Goal: Information Seeking & Learning: Learn about a topic

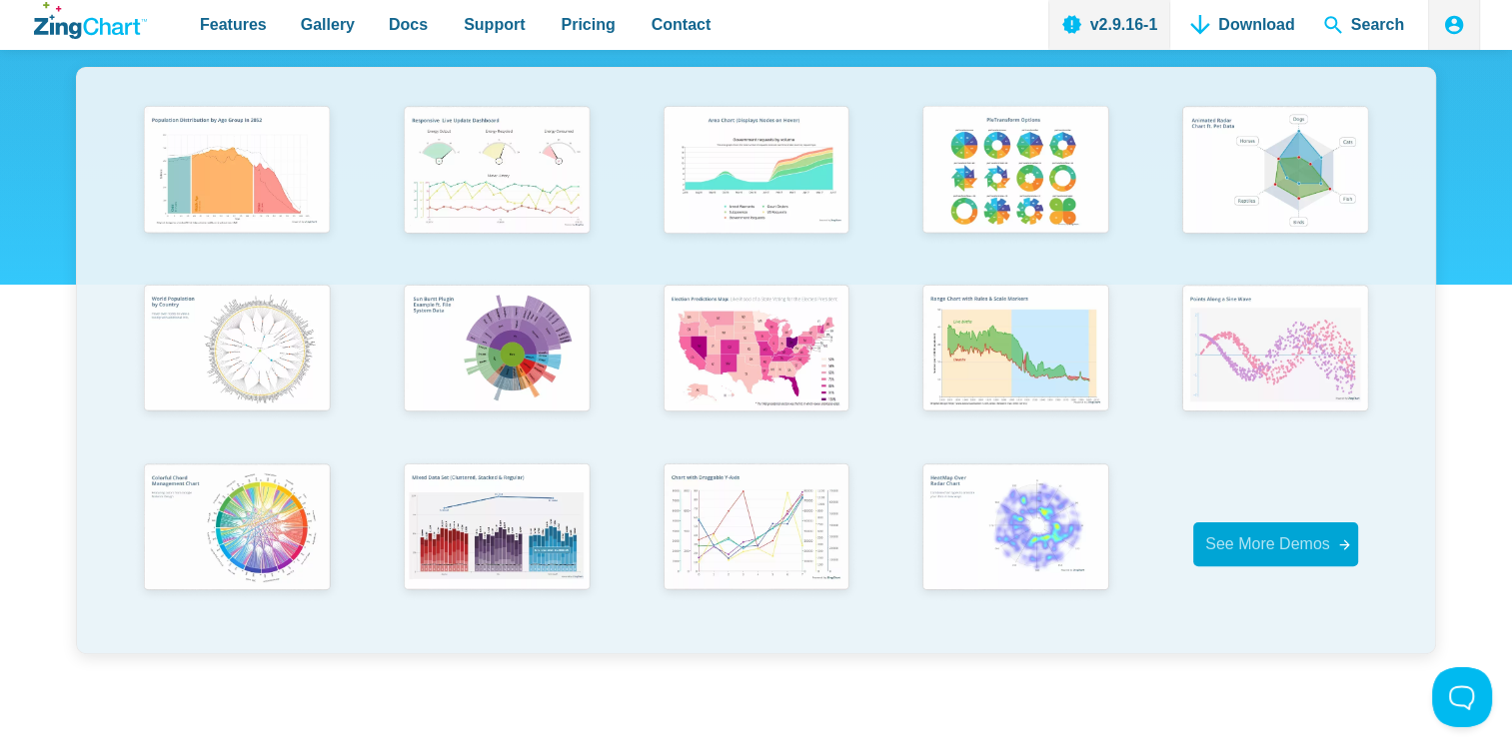
click at [1307, 545] on span "See More Demos" at bounding box center [1267, 544] width 125 height 17
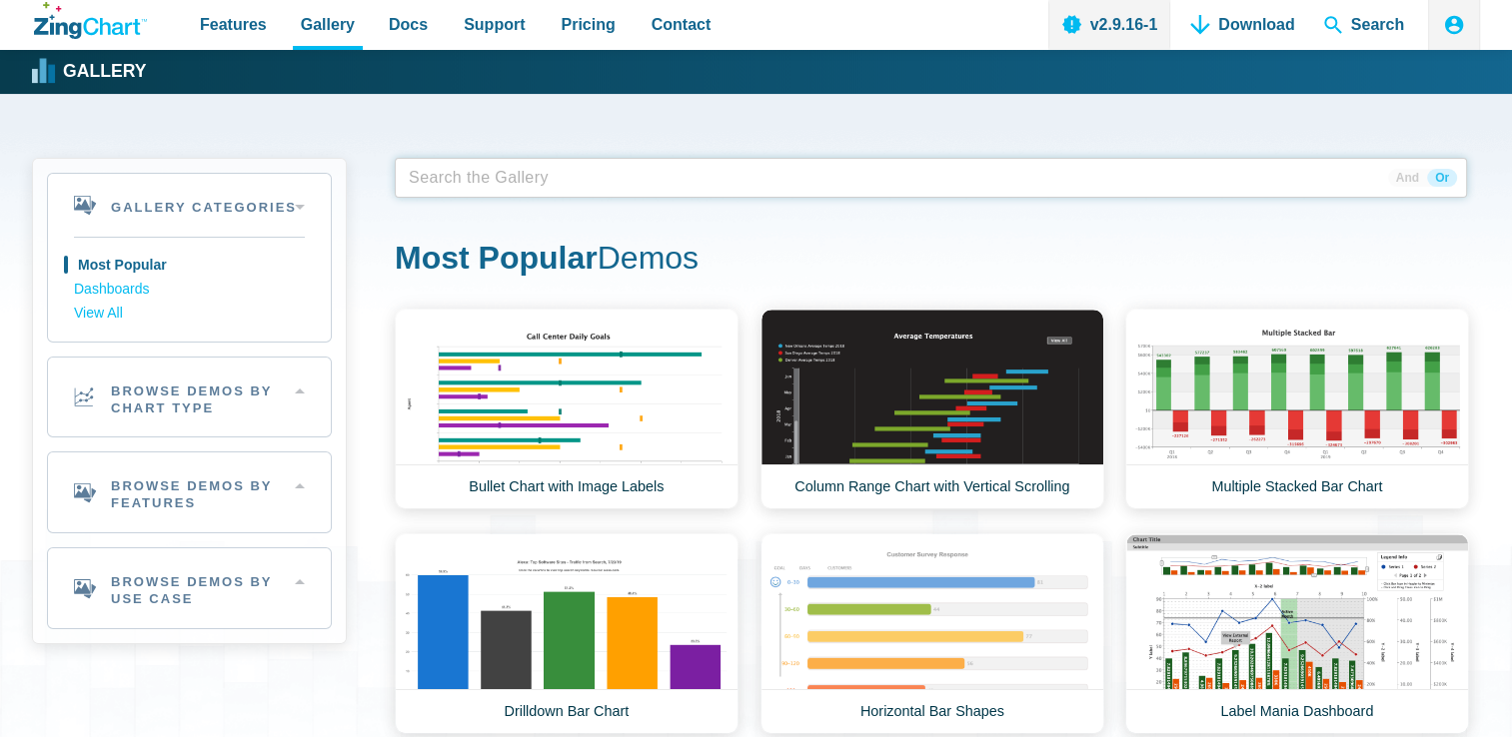
click at [507, 187] on span "App Content" at bounding box center [464, 178] width 126 height 28
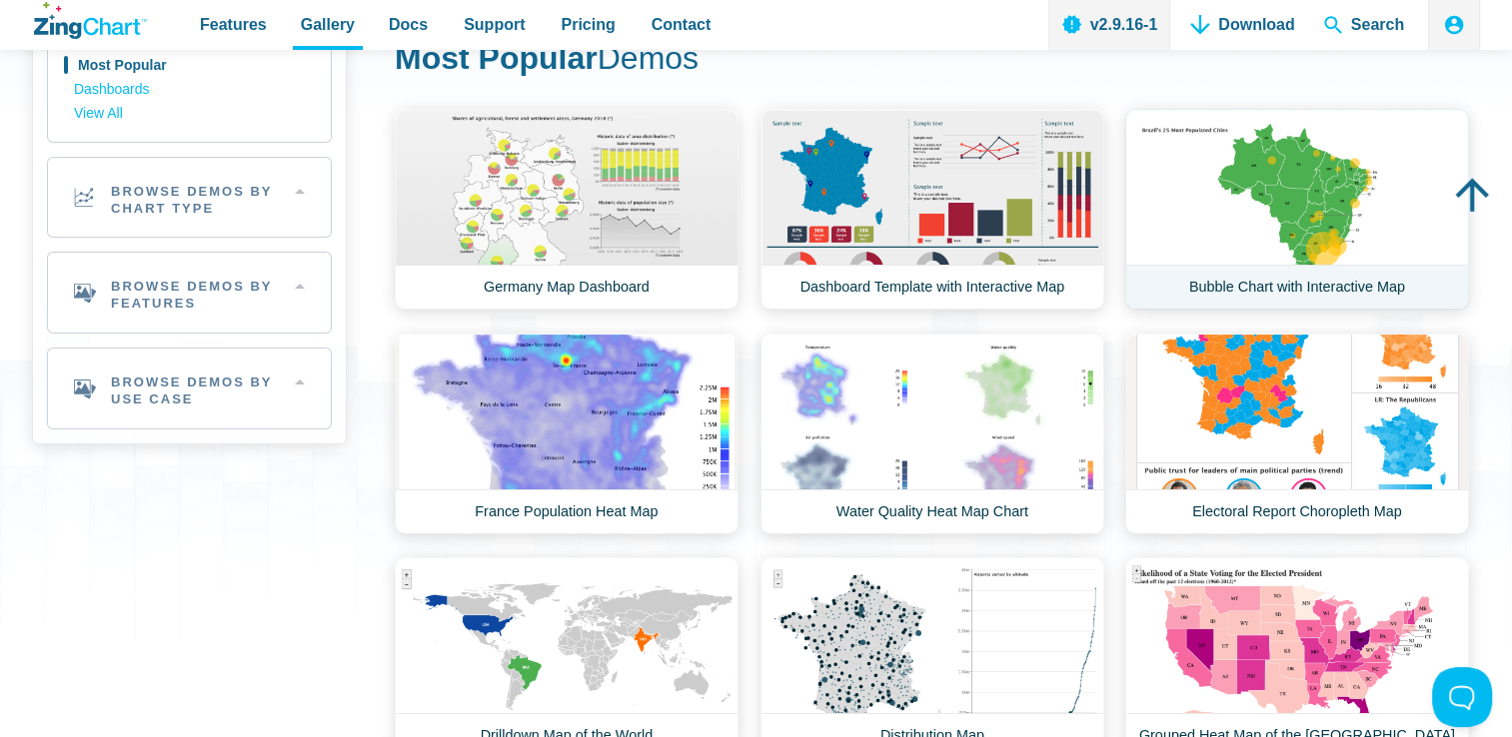
click at [1279, 203] on link "Bubble Chart with Interactive Map" at bounding box center [1297, 209] width 344 height 201
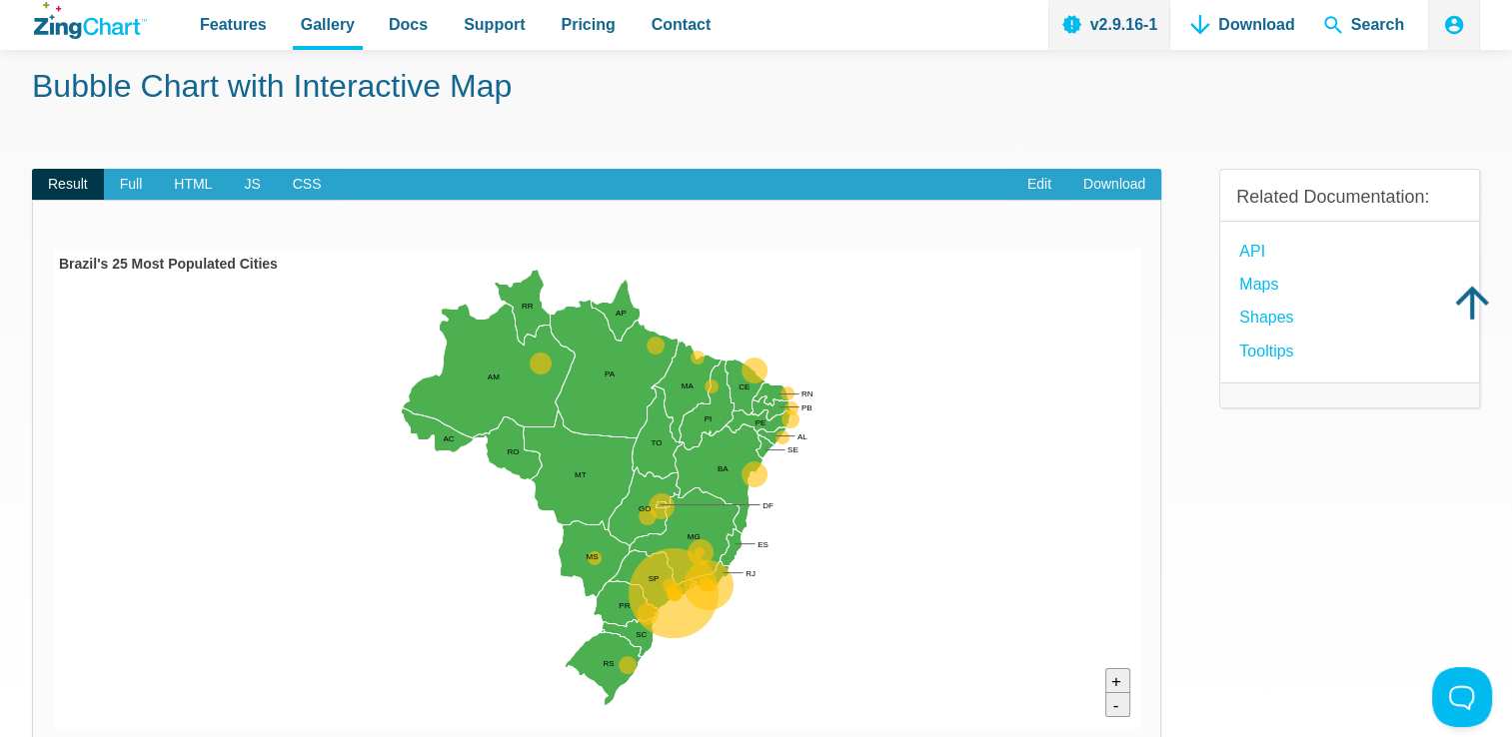
scroll to position [100, 0]
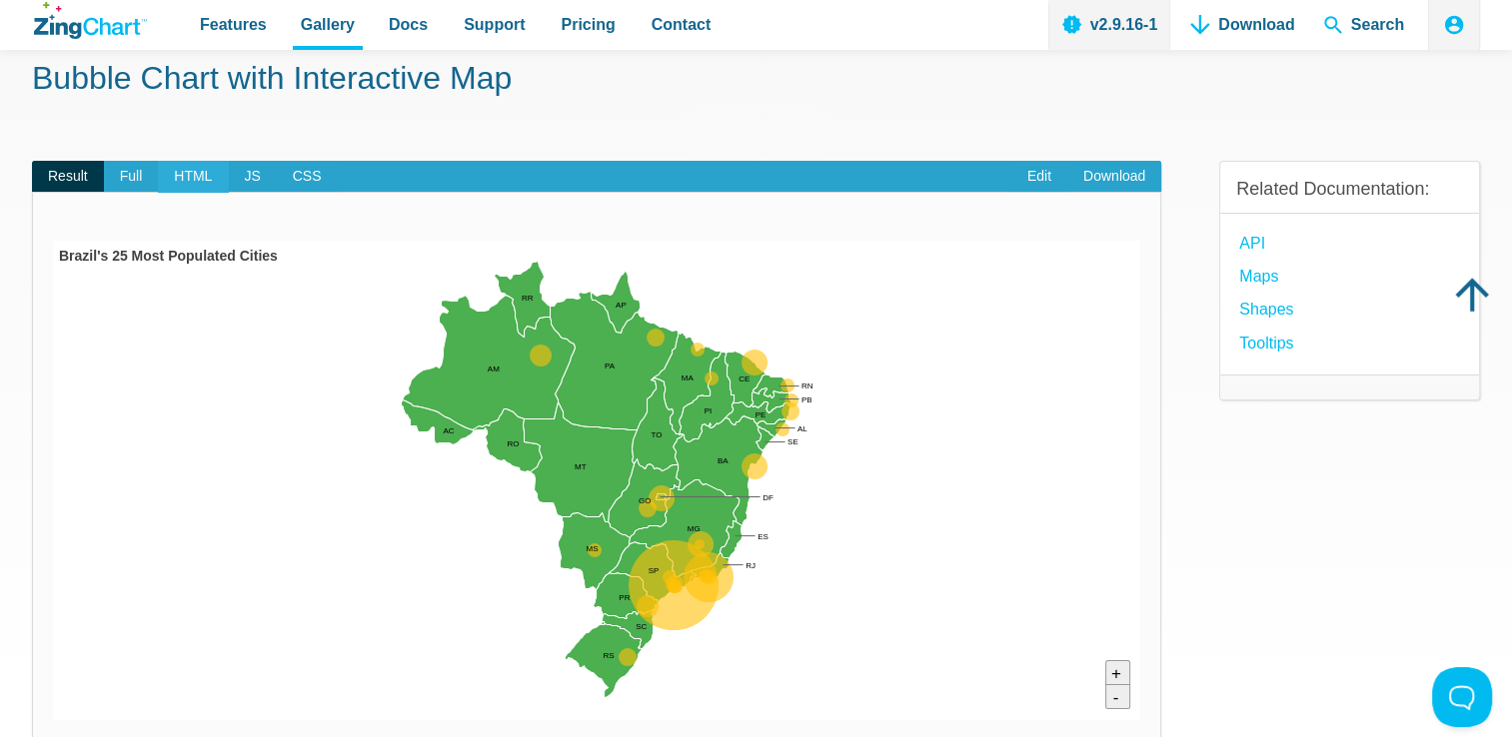
click at [215, 167] on span "HTML" at bounding box center [193, 177] width 70 height 32
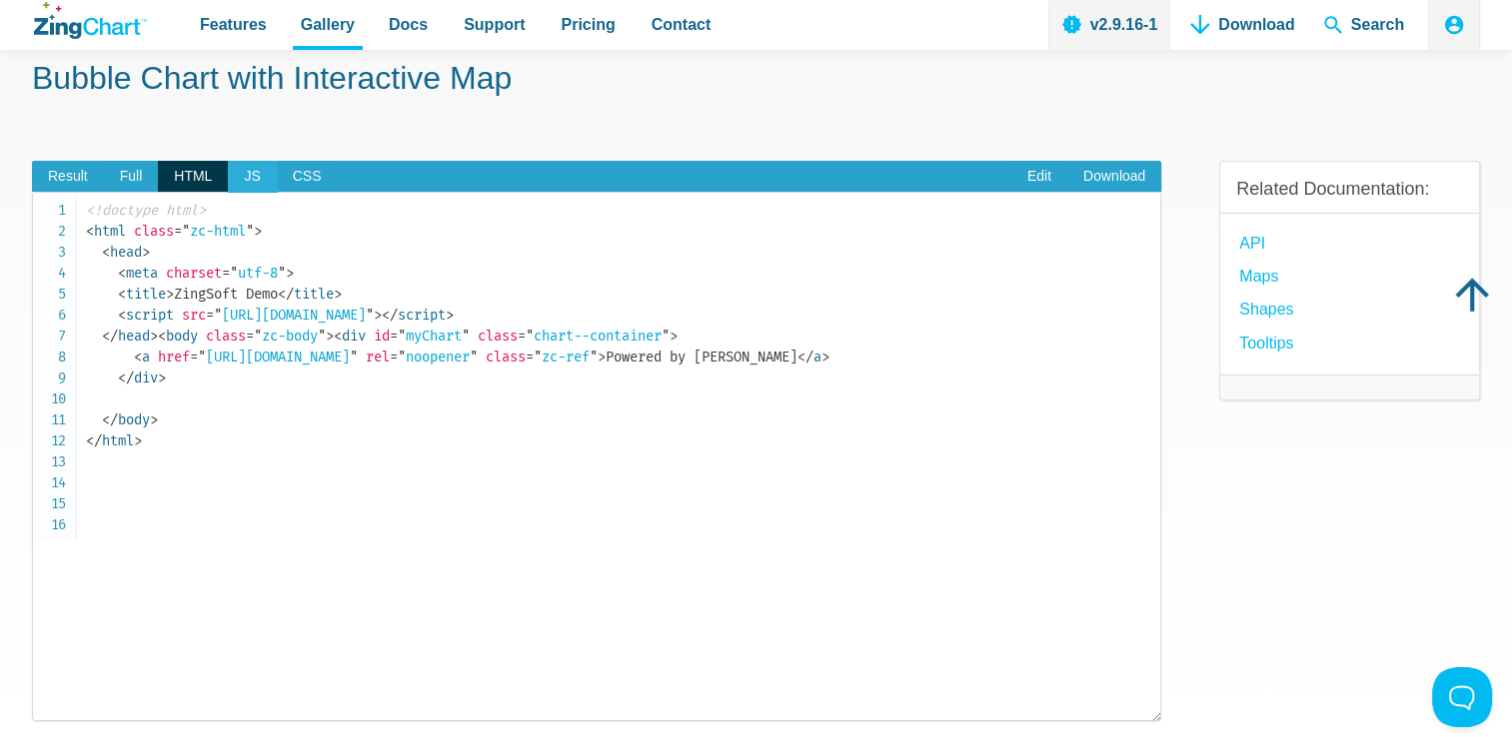
click at [250, 177] on span "JS" at bounding box center [252, 177] width 48 height 32
